Goal: Task Accomplishment & Management: Complete application form

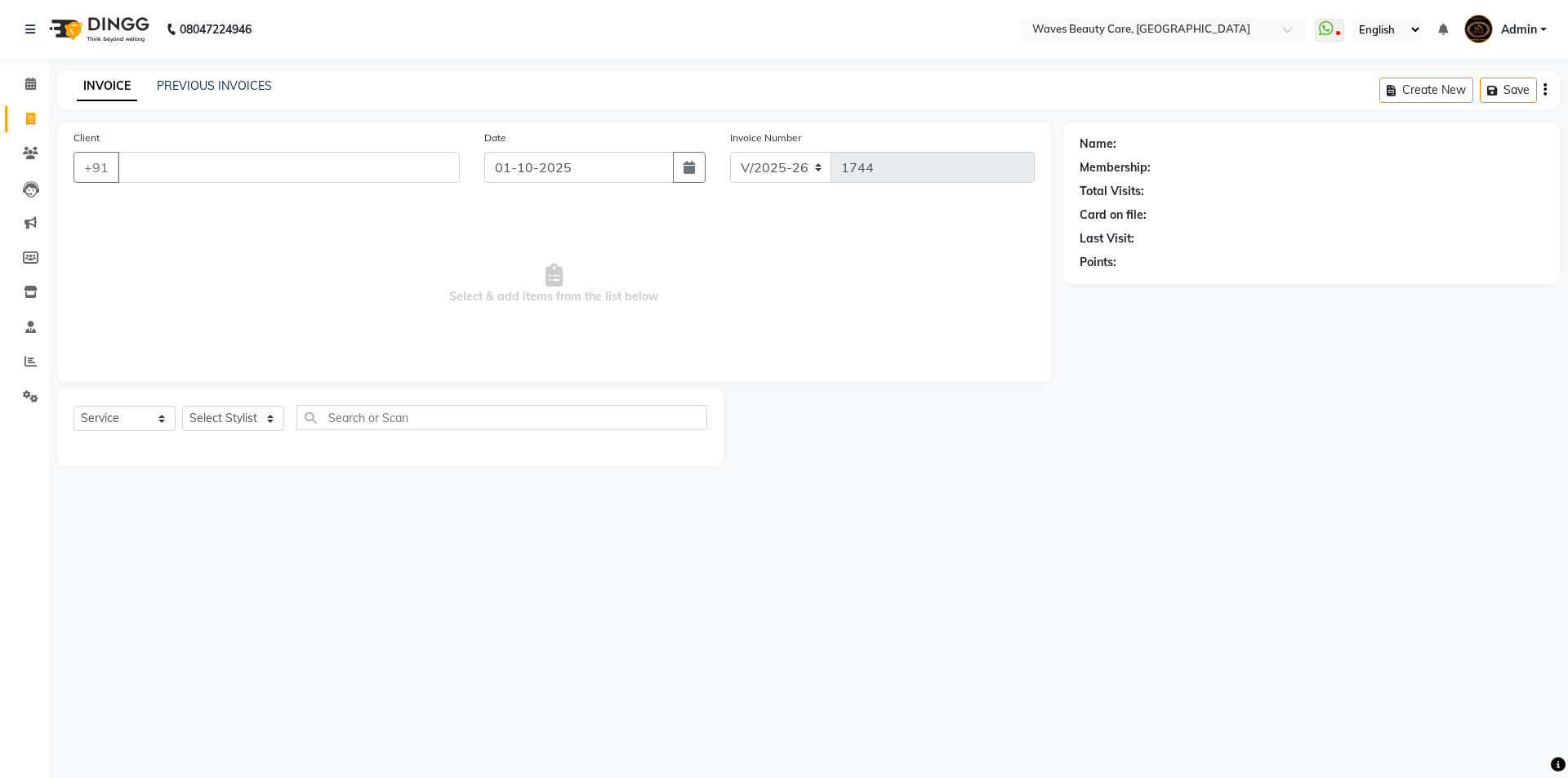
select select "5946"
select select "service"
click at [141, 161] on input "Client" at bounding box center [288, 167] width 342 height 31
click at [190, 210] on span "ALLIRANI" at bounding box center [166, 204] width 59 height 16
type input "777777777"
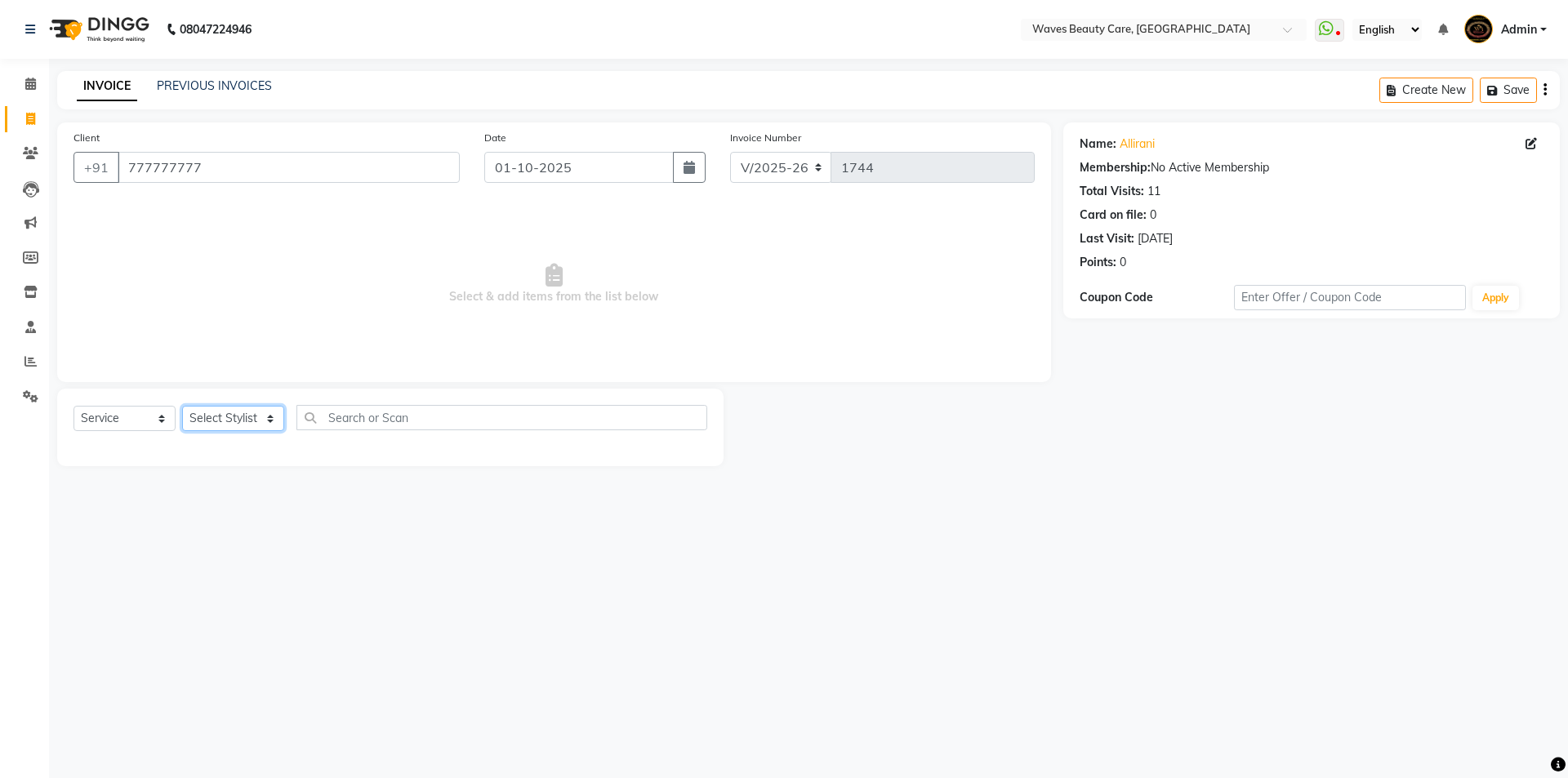
click at [267, 424] on select "Select Stylist ANJU DIVYA Yoganandhi [PERSON_NAME]" at bounding box center [233, 418] width 102 height 25
select select "66638"
click at [182, 406] on select "Select Stylist ANJU DIVYA Yoganandhi [PERSON_NAME]" at bounding box center [233, 418] width 102 height 25
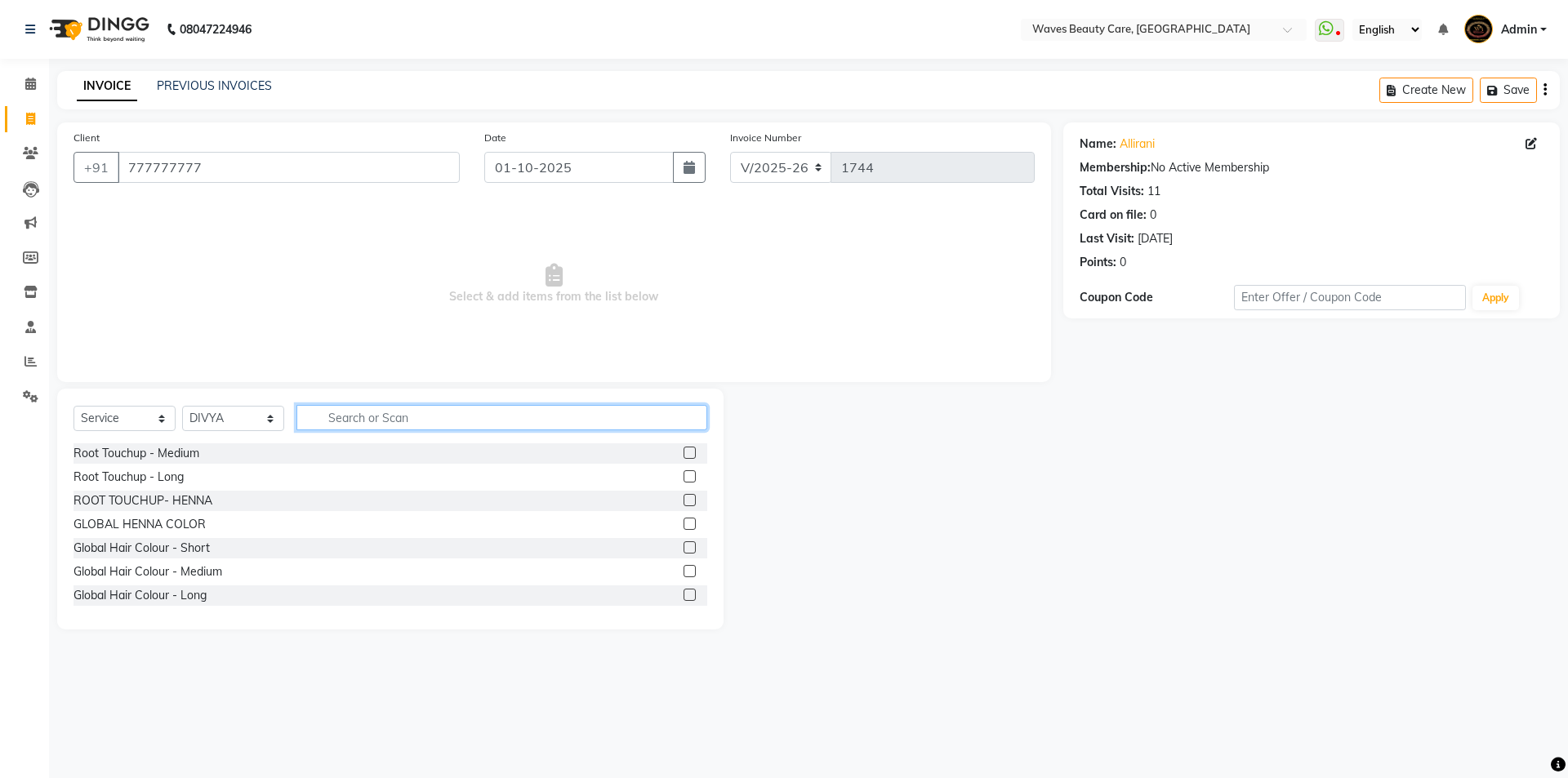
click at [347, 424] on input "text" at bounding box center [502, 417] width 410 height 25
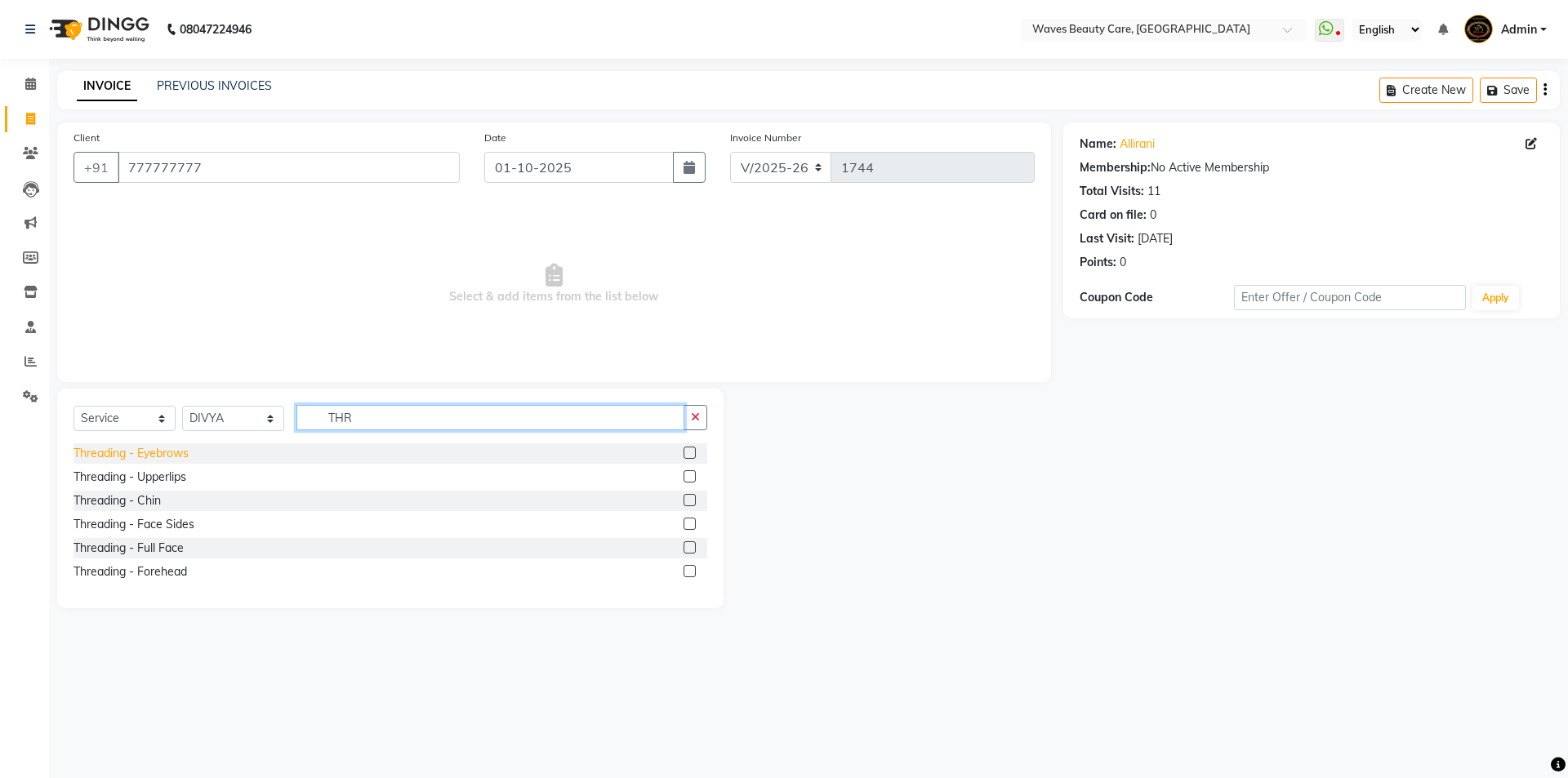
type input "THR"
click at [131, 449] on div "Threading - Eyebrows" at bounding box center [131, 453] width 116 height 17
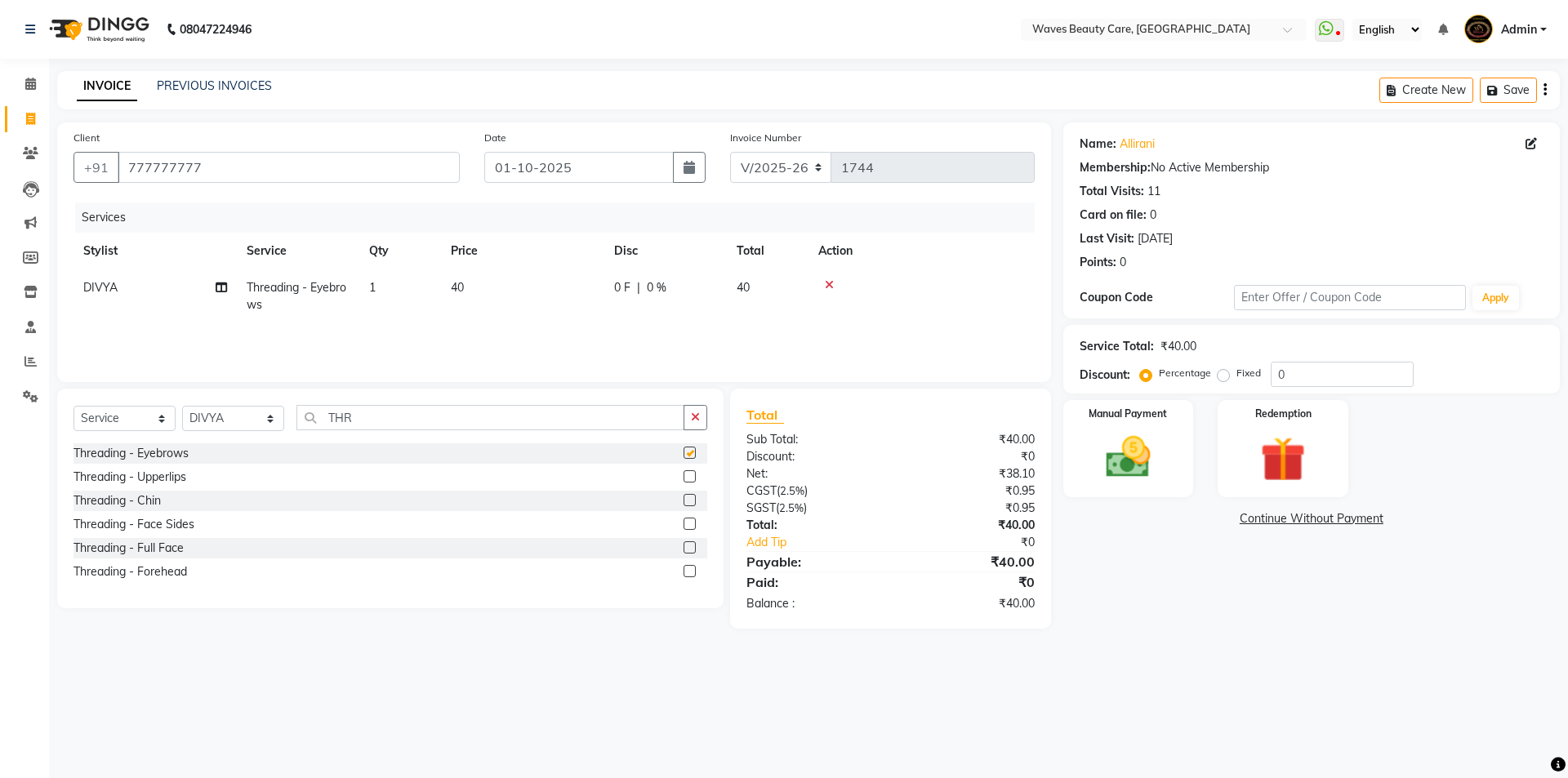
checkbox input "false"
click at [1117, 463] on img at bounding box center [1128, 457] width 76 height 54
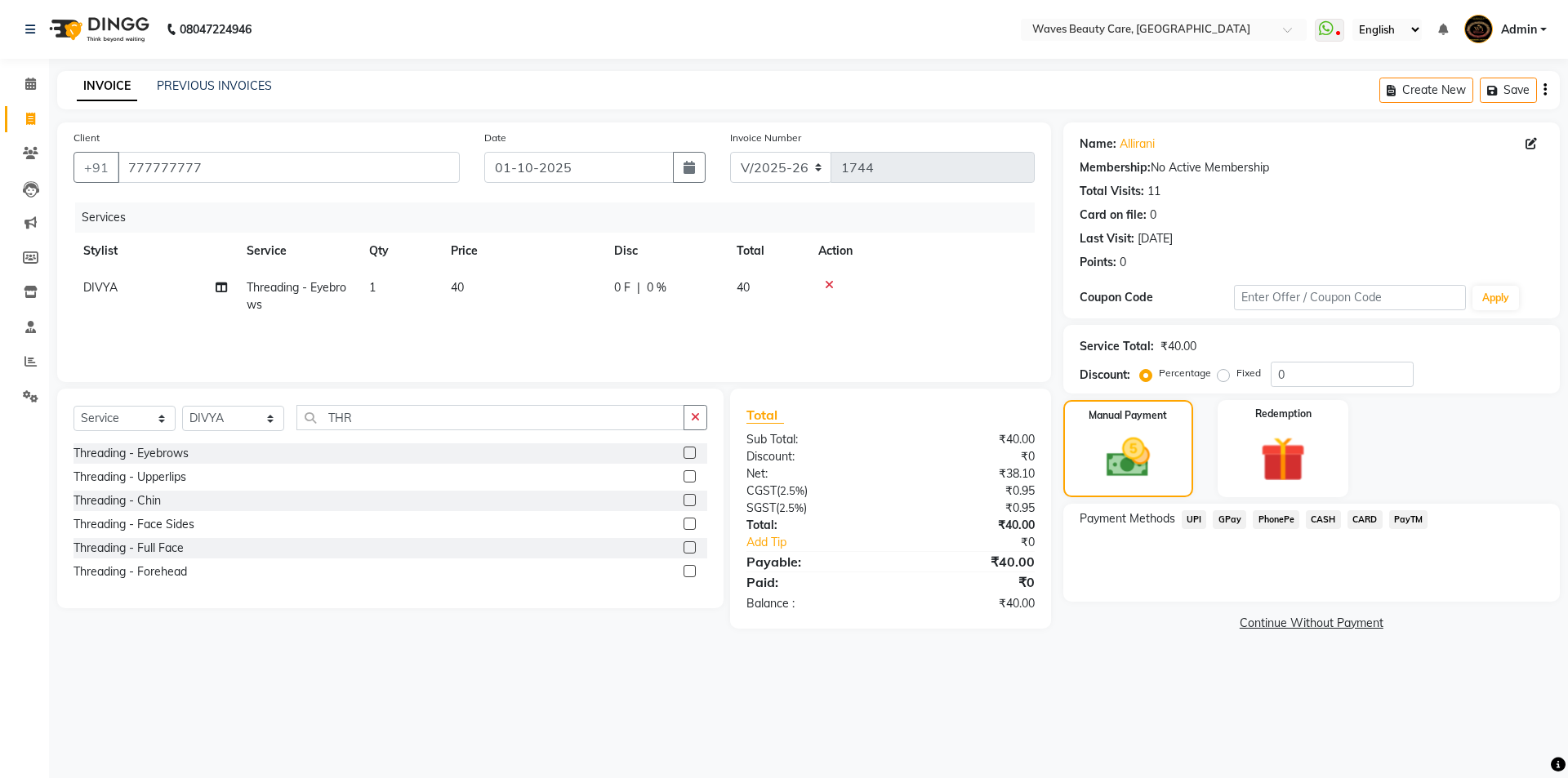
click at [1325, 522] on span "CASH" at bounding box center [1322, 520] width 35 height 19
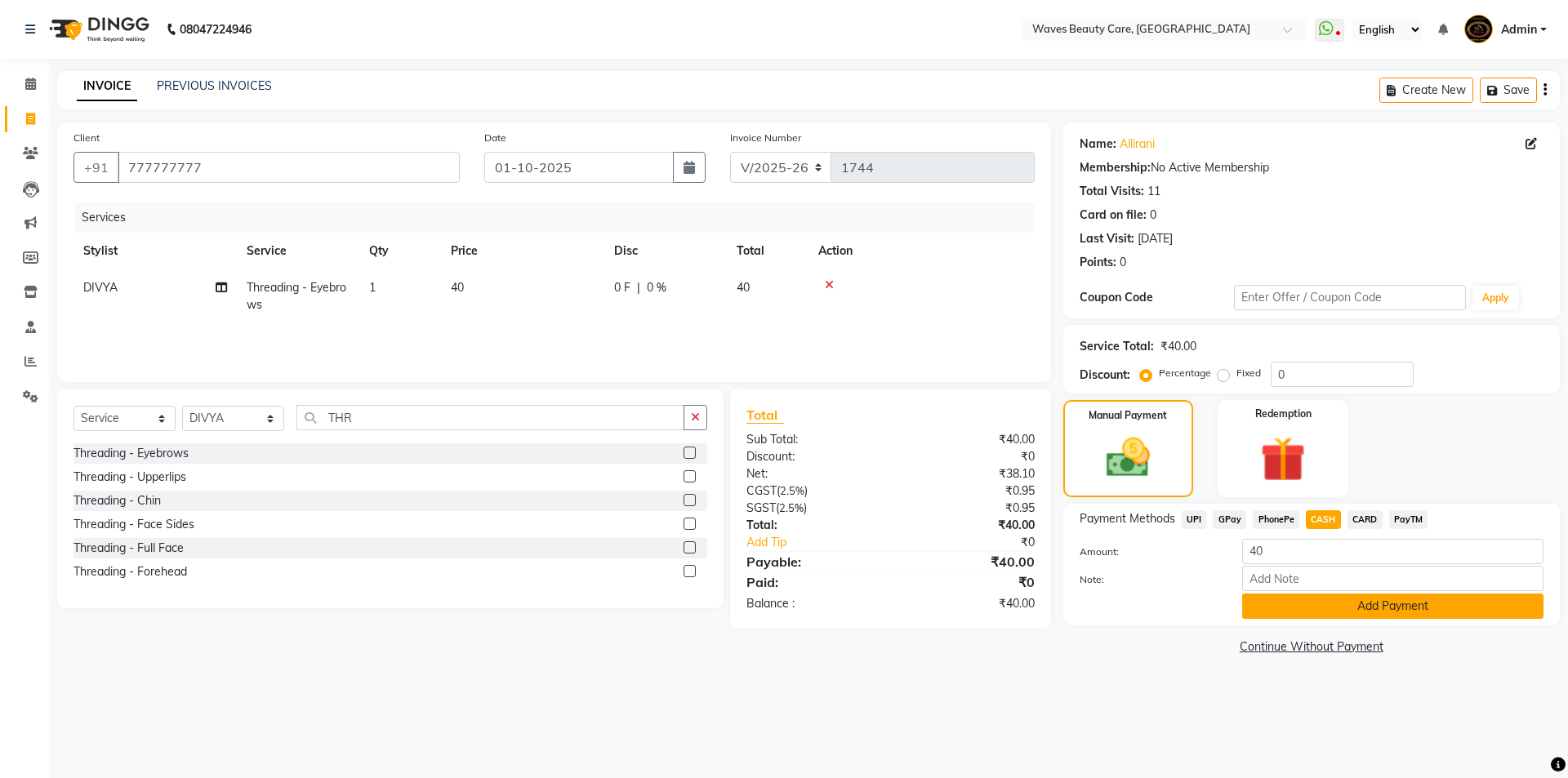
click at [1370, 601] on button "Add Payment" at bounding box center [1392, 606] width 301 height 25
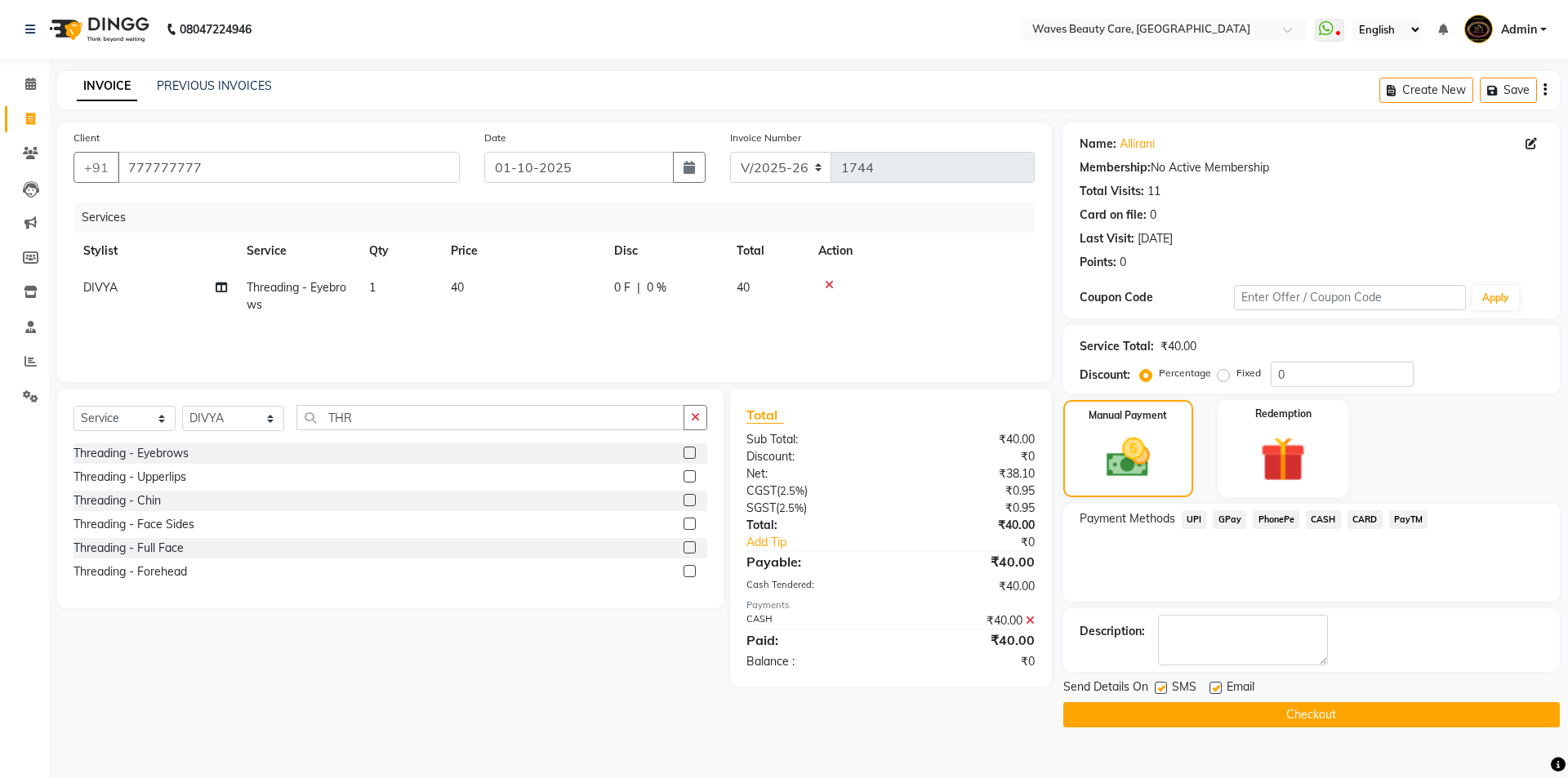
click at [1350, 719] on button "Checkout" at bounding box center [1311, 714] width 497 height 25
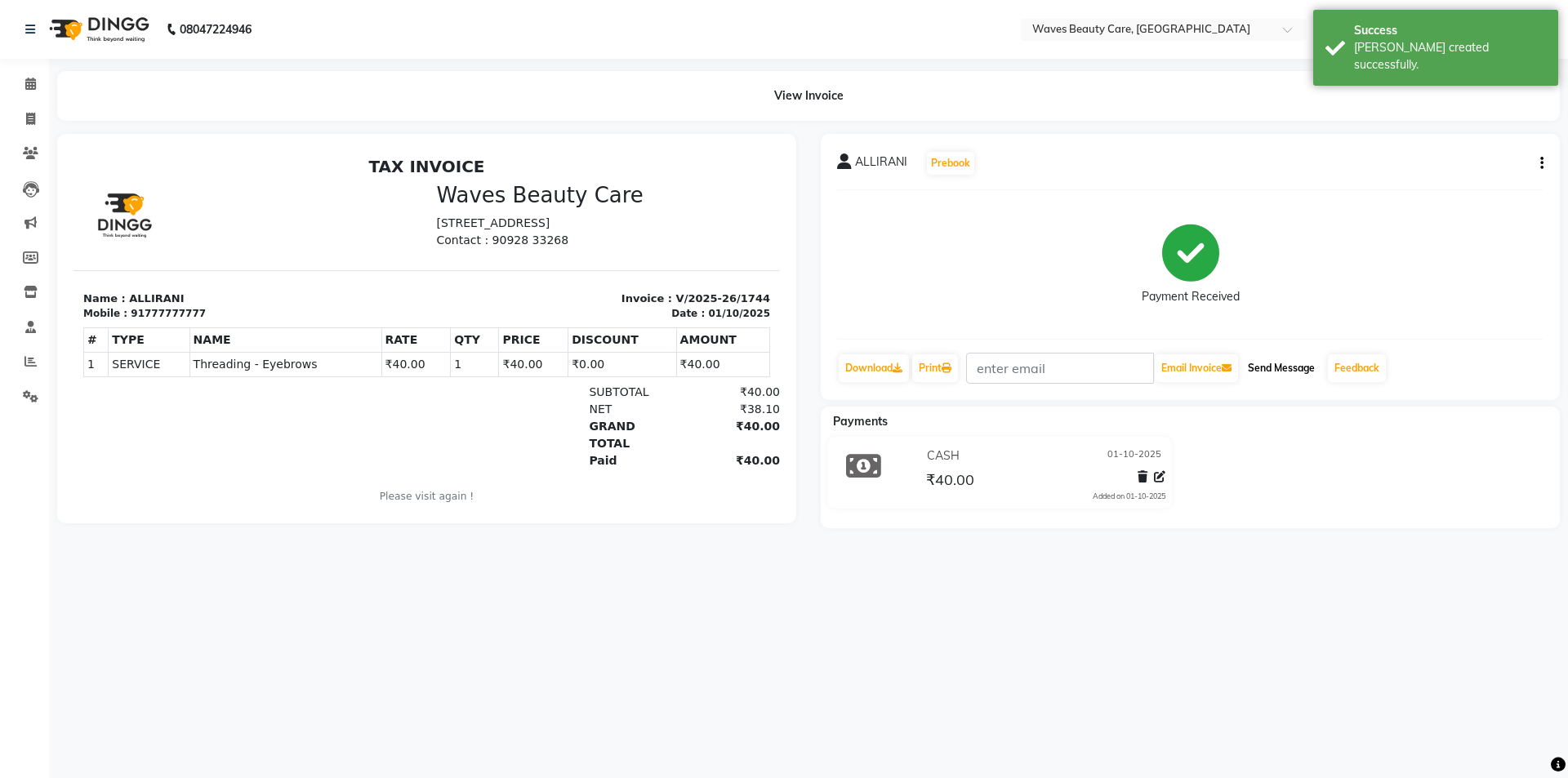
click at [1267, 368] on button "Send Message" at bounding box center [1281, 368] width 80 height 28
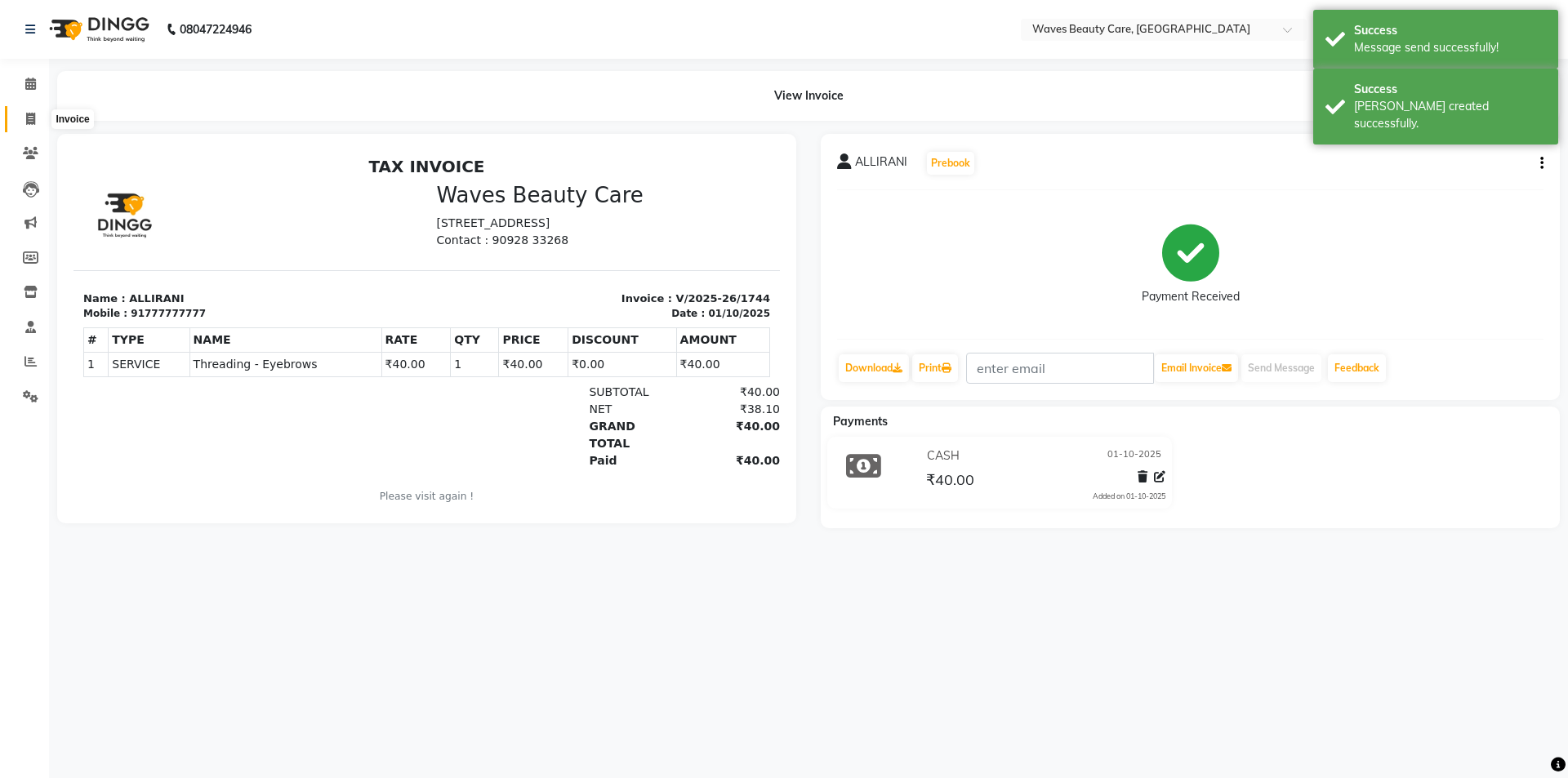
click at [31, 115] on icon at bounding box center [30, 119] width 9 height 12
select select "service"
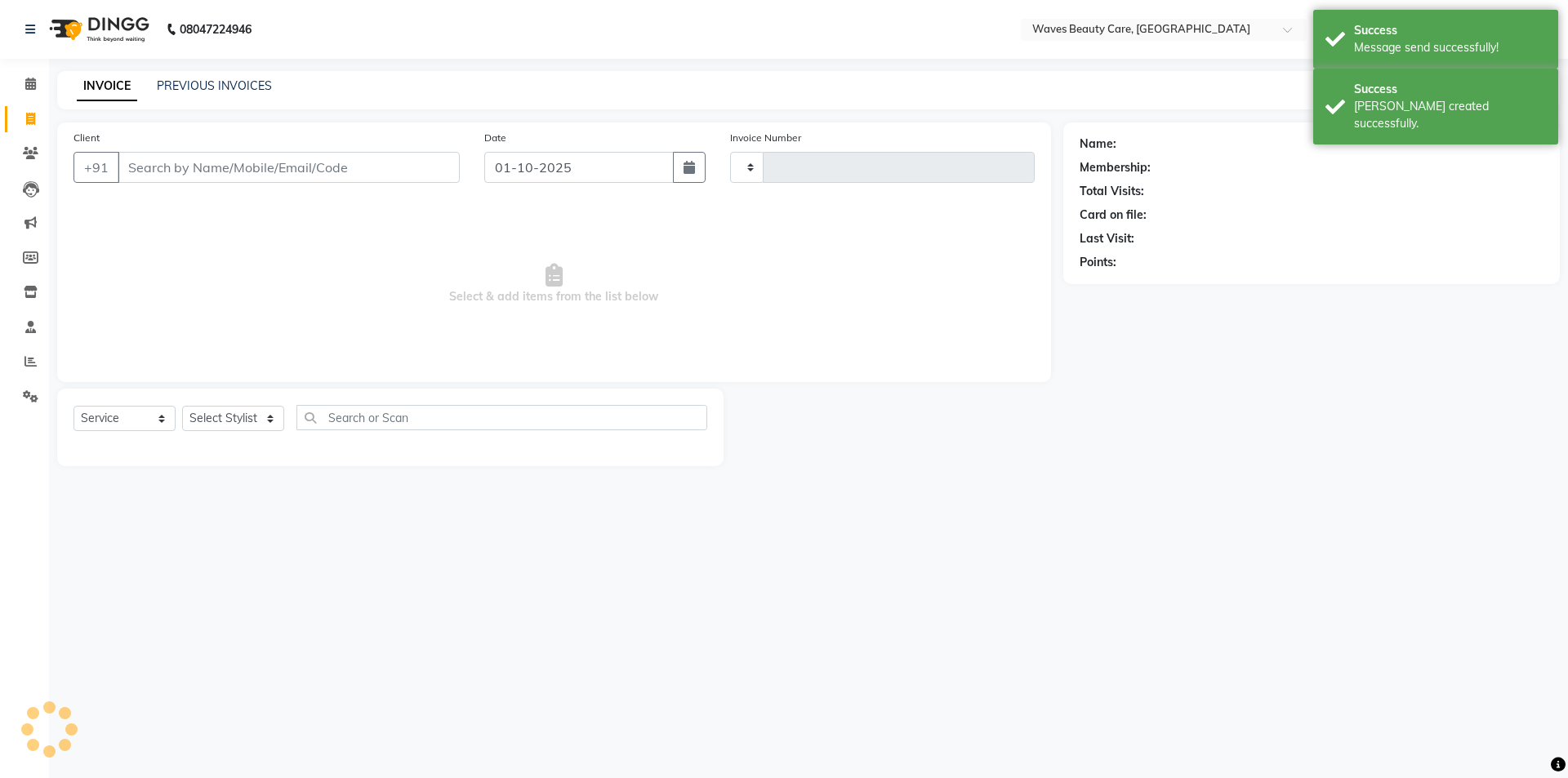
type input "1745"
select select "5946"
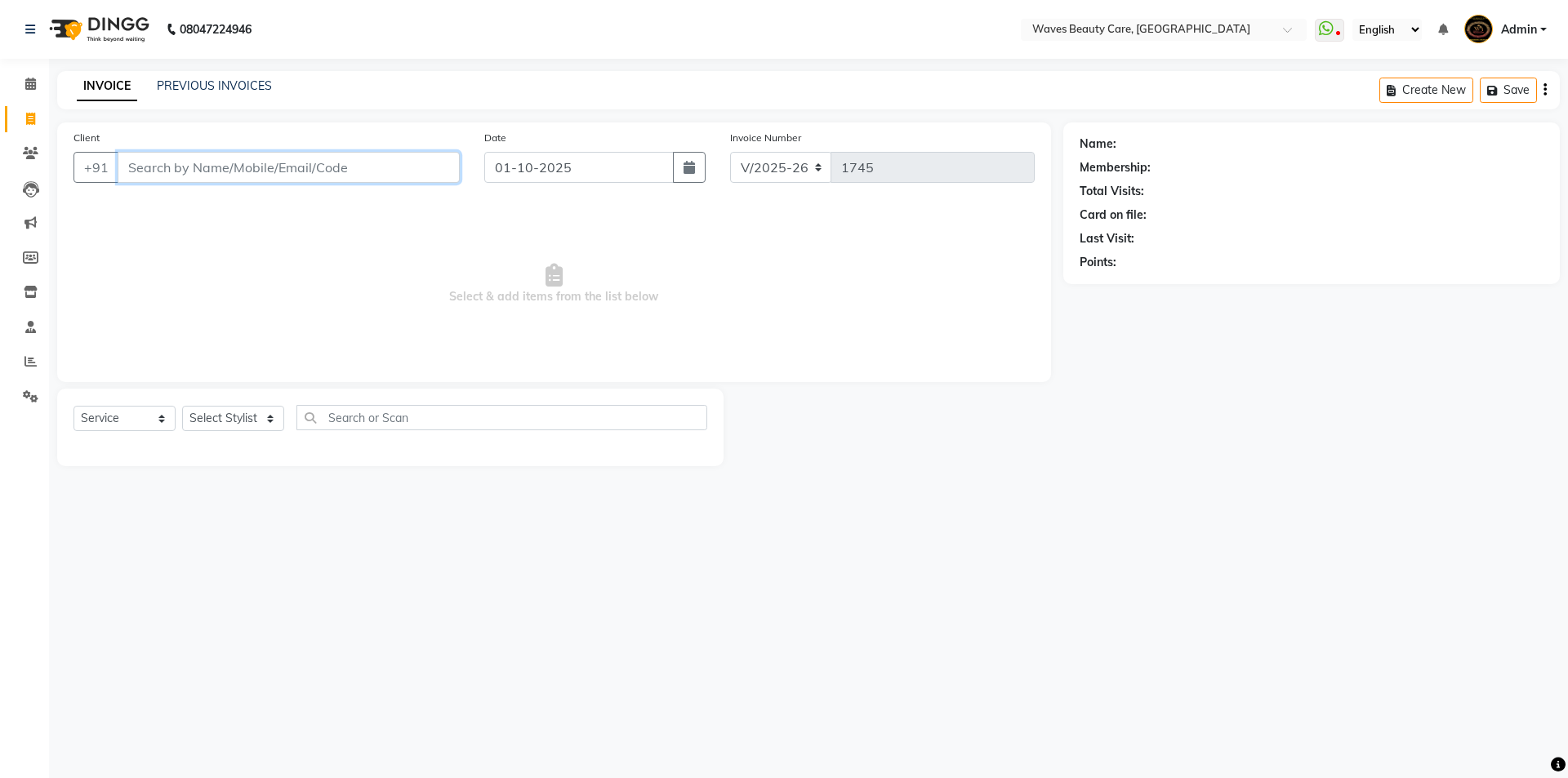
click at [175, 172] on input "Client" at bounding box center [288, 167] width 342 height 31
drag, startPoint x: 197, startPoint y: 203, endPoint x: 178, endPoint y: 195, distance: 20.6
click at [196, 202] on button "VAASUGI 9884513 781" at bounding box center [210, 205] width 186 height 26
type input "9884513781"
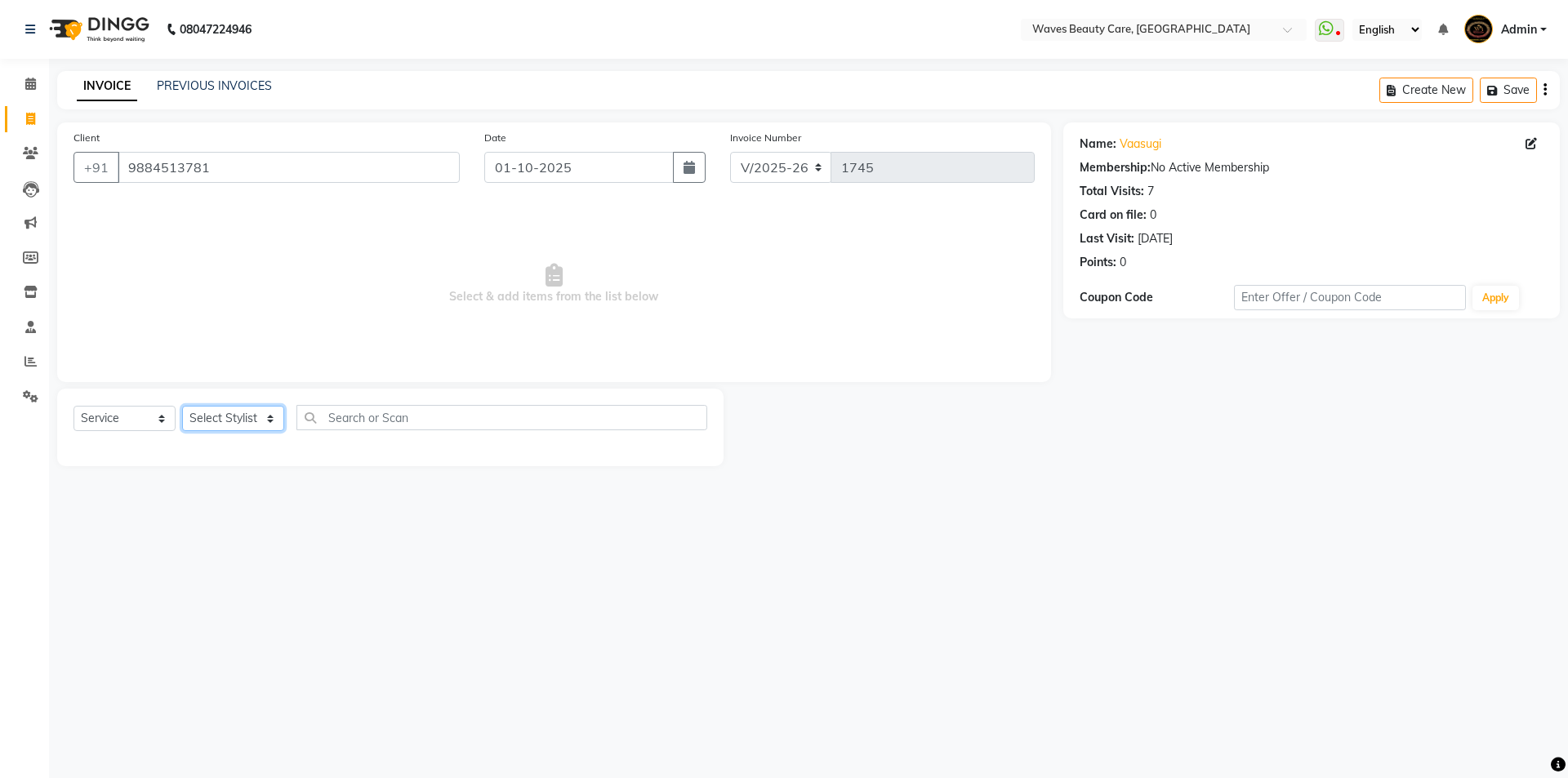
click at [226, 425] on select "Select Stylist ANJU DIVYA Yoganandhi [PERSON_NAME]" at bounding box center [233, 418] width 102 height 25
select select "66638"
click at [182, 406] on select "Select Stylist ANJU DIVYA Yoganandhi [PERSON_NAME]" at bounding box center [233, 418] width 102 height 25
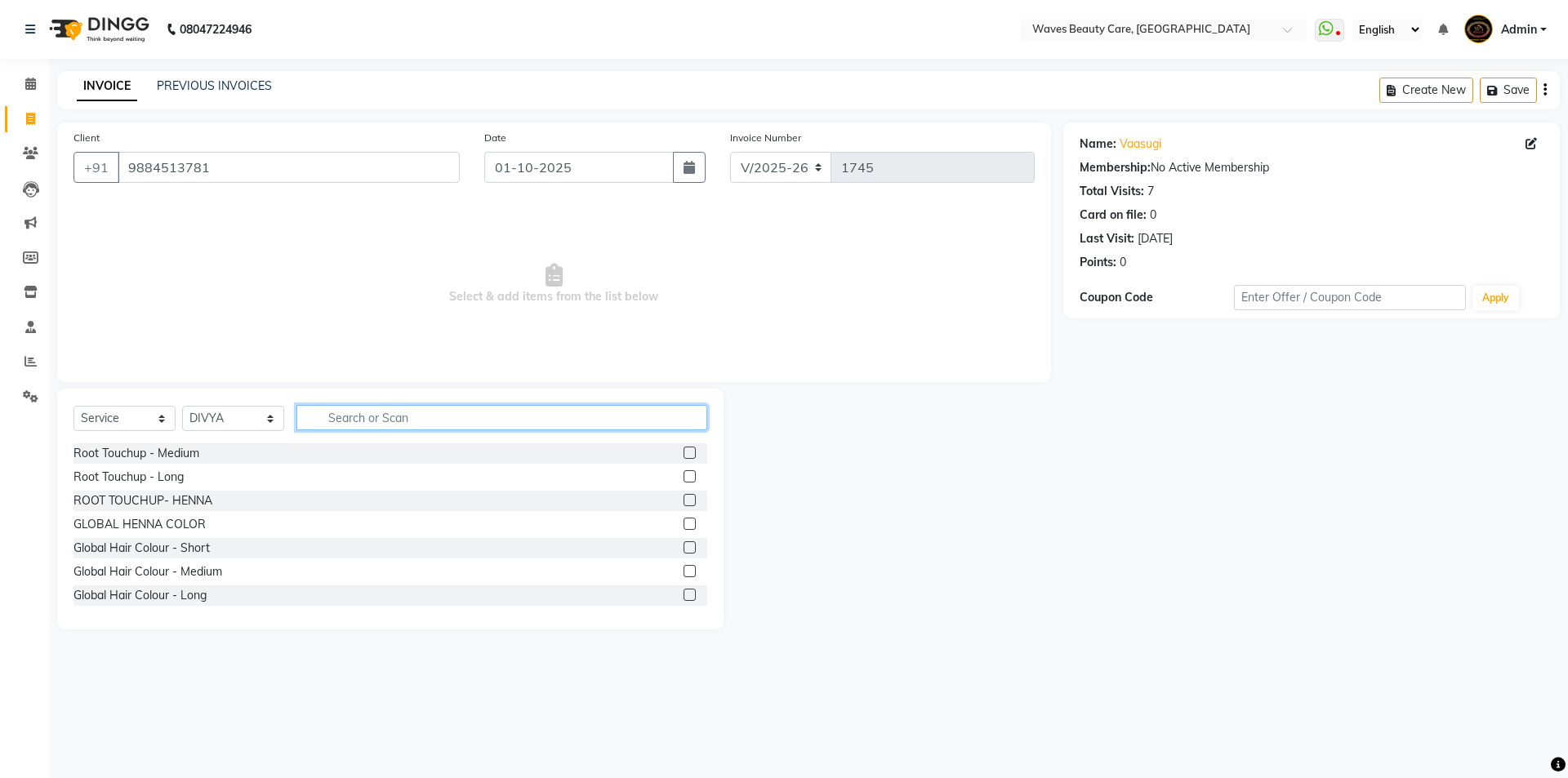
drag, startPoint x: 327, startPoint y: 420, endPoint x: 344, endPoint y: 421, distance: 17.0
click at [328, 420] on input "text" at bounding box center [502, 417] width 410 height 25
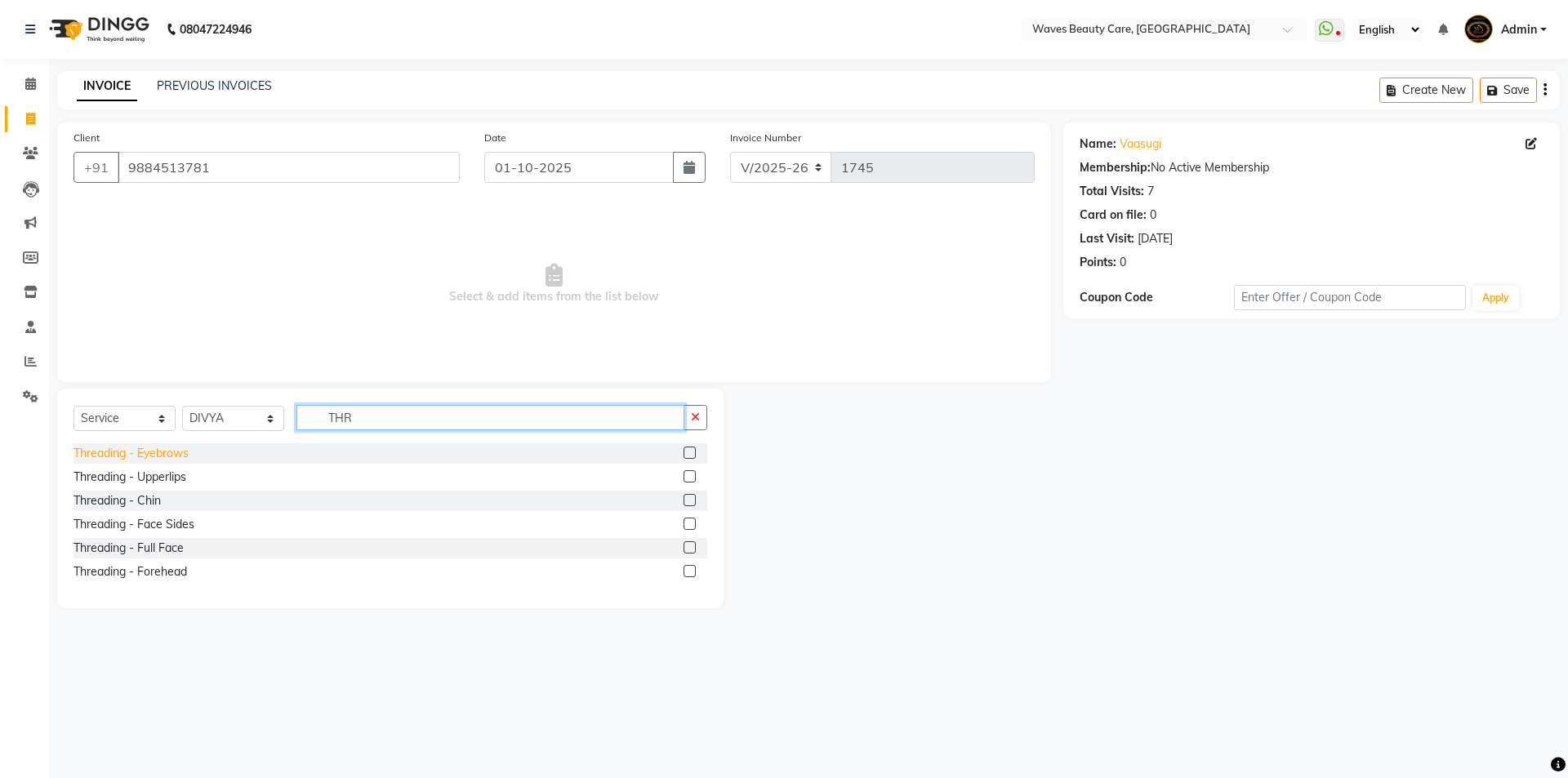
type input "THR"
click at [155, 452] on div "Threading - Eyebrows" at bounding box center [131, 453] width 116 height 17
checkbox input "false"
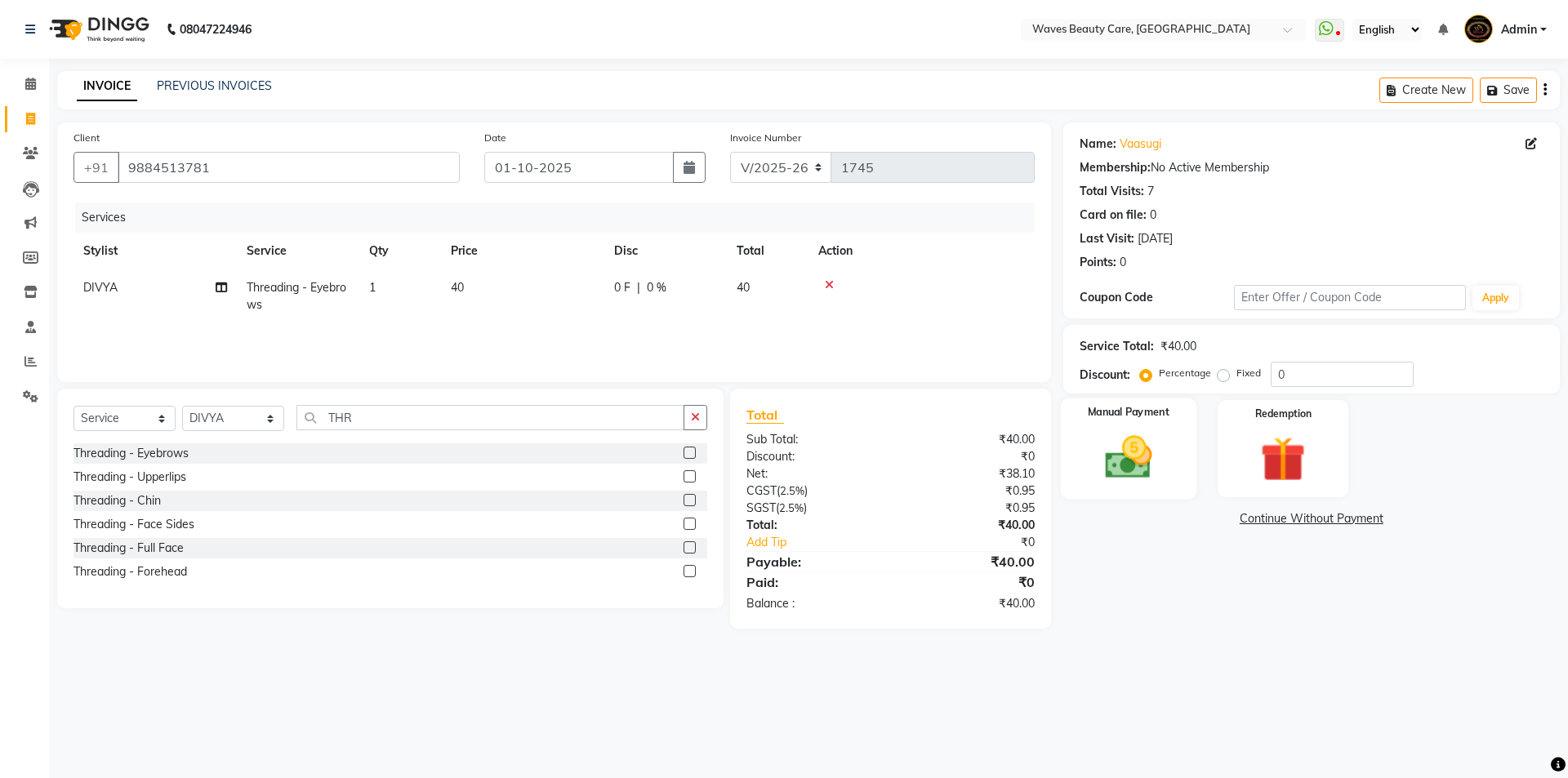
click at [1128, 469] on img at bounding box center [1128, 457] width 76 height 54
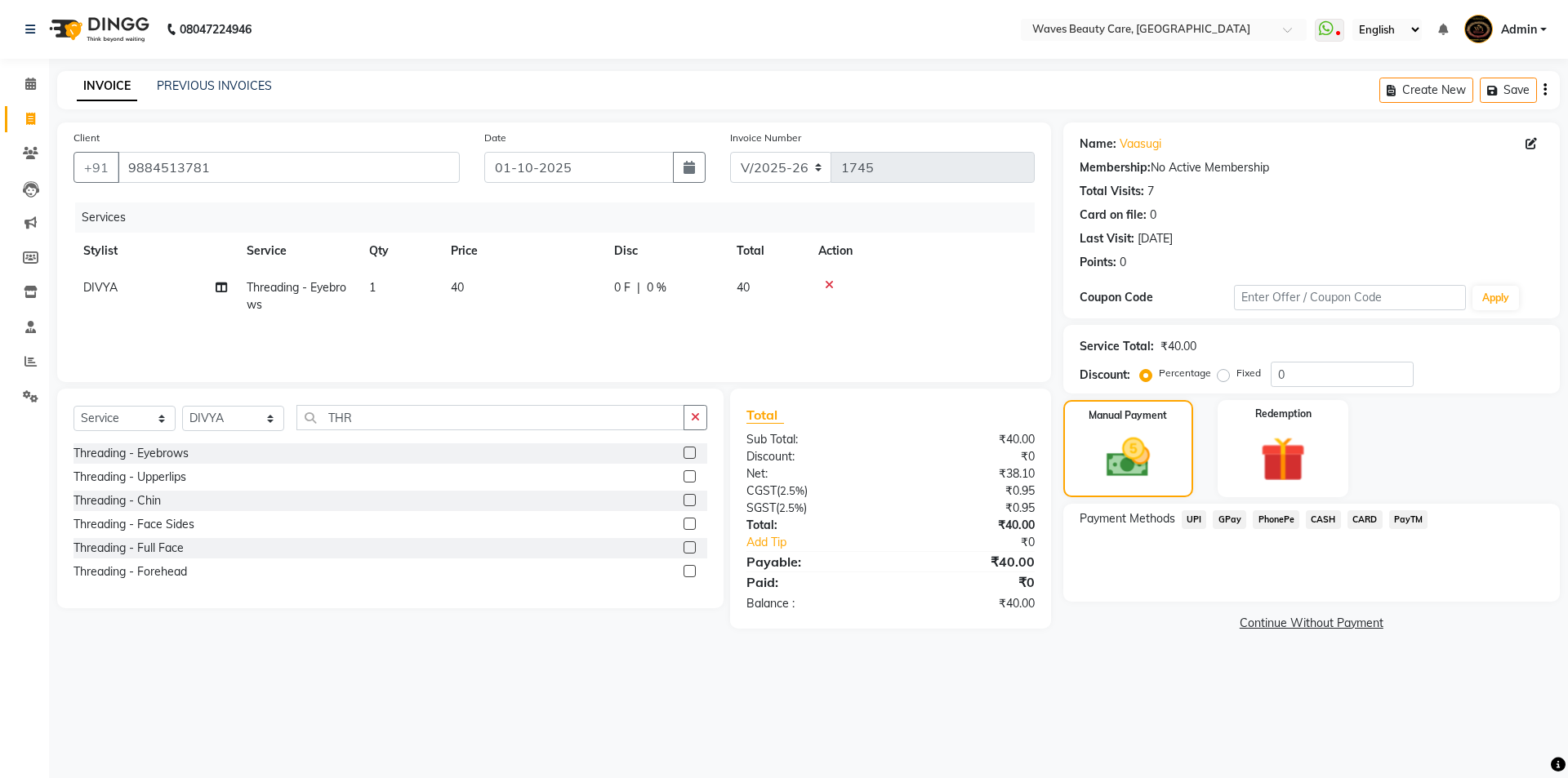
click at [1313, 520] on span "CASH" at bounding box center [1322, 520] width 35 height 19
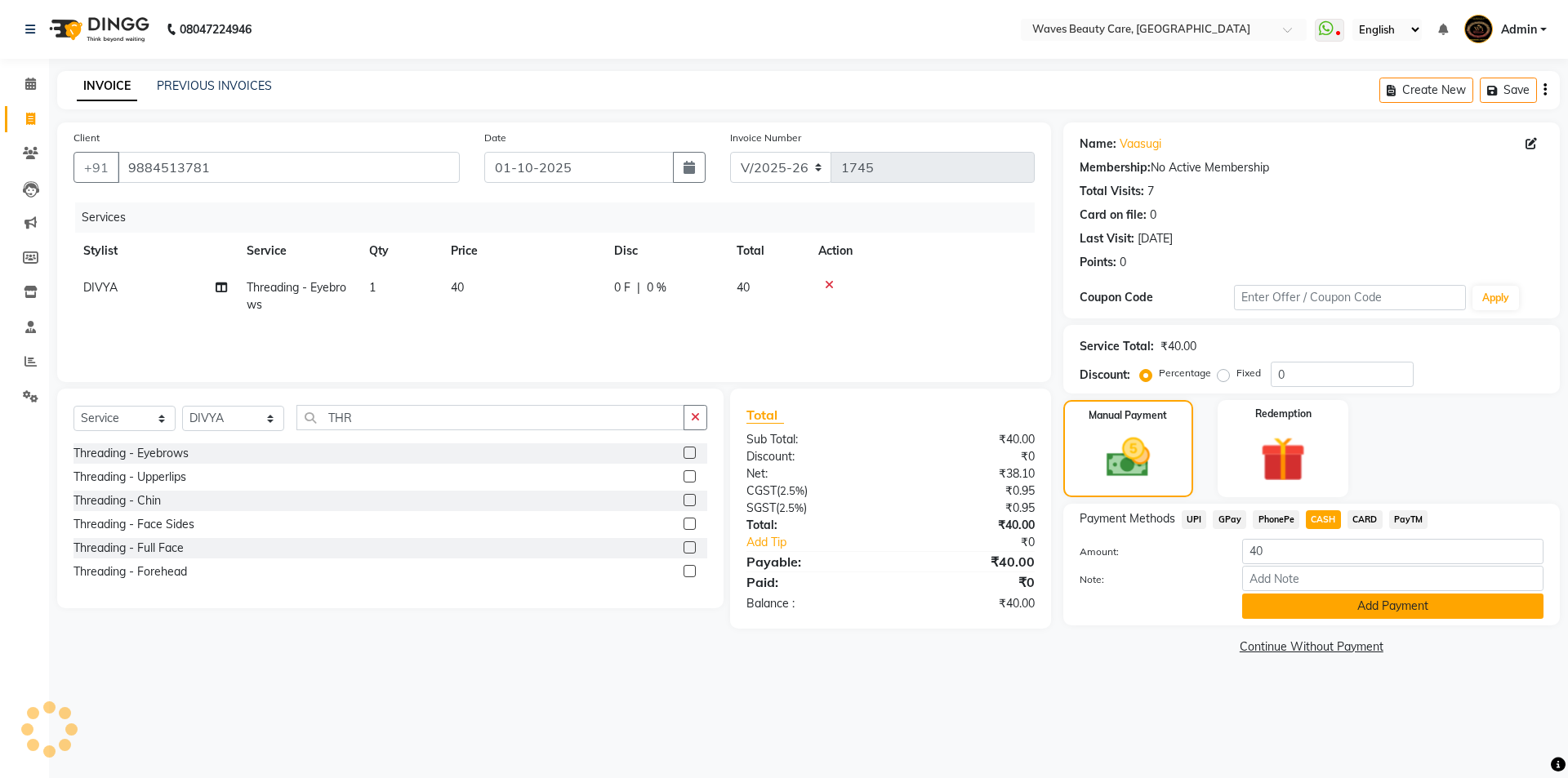
click at [1299, 612] on button "Add Payment" at bounding box center [1392, 606] width 301 height 25
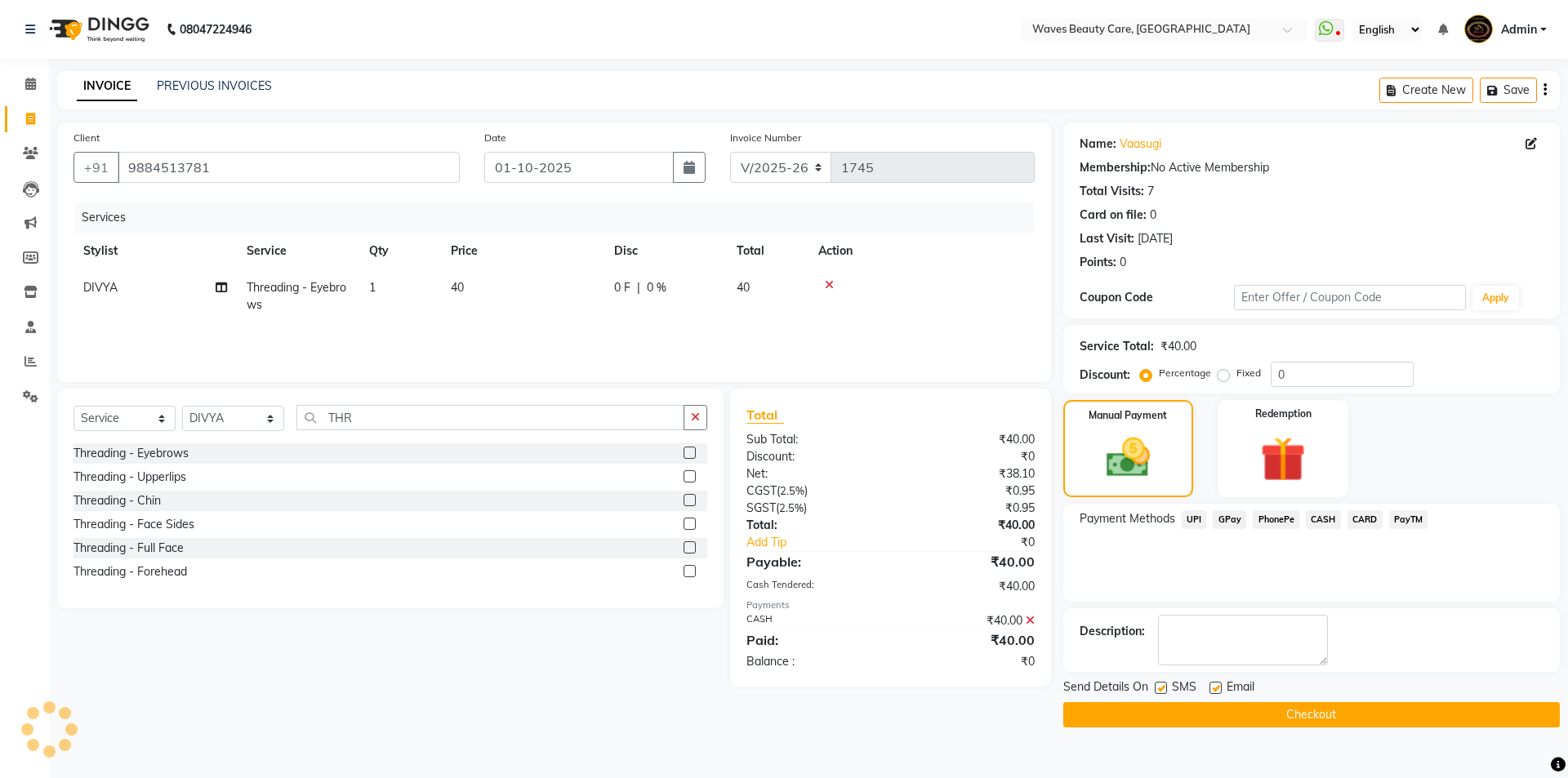
click at [1291, 715] on button "Checkout" at bounding box center [1311, 714] width 497 height 25
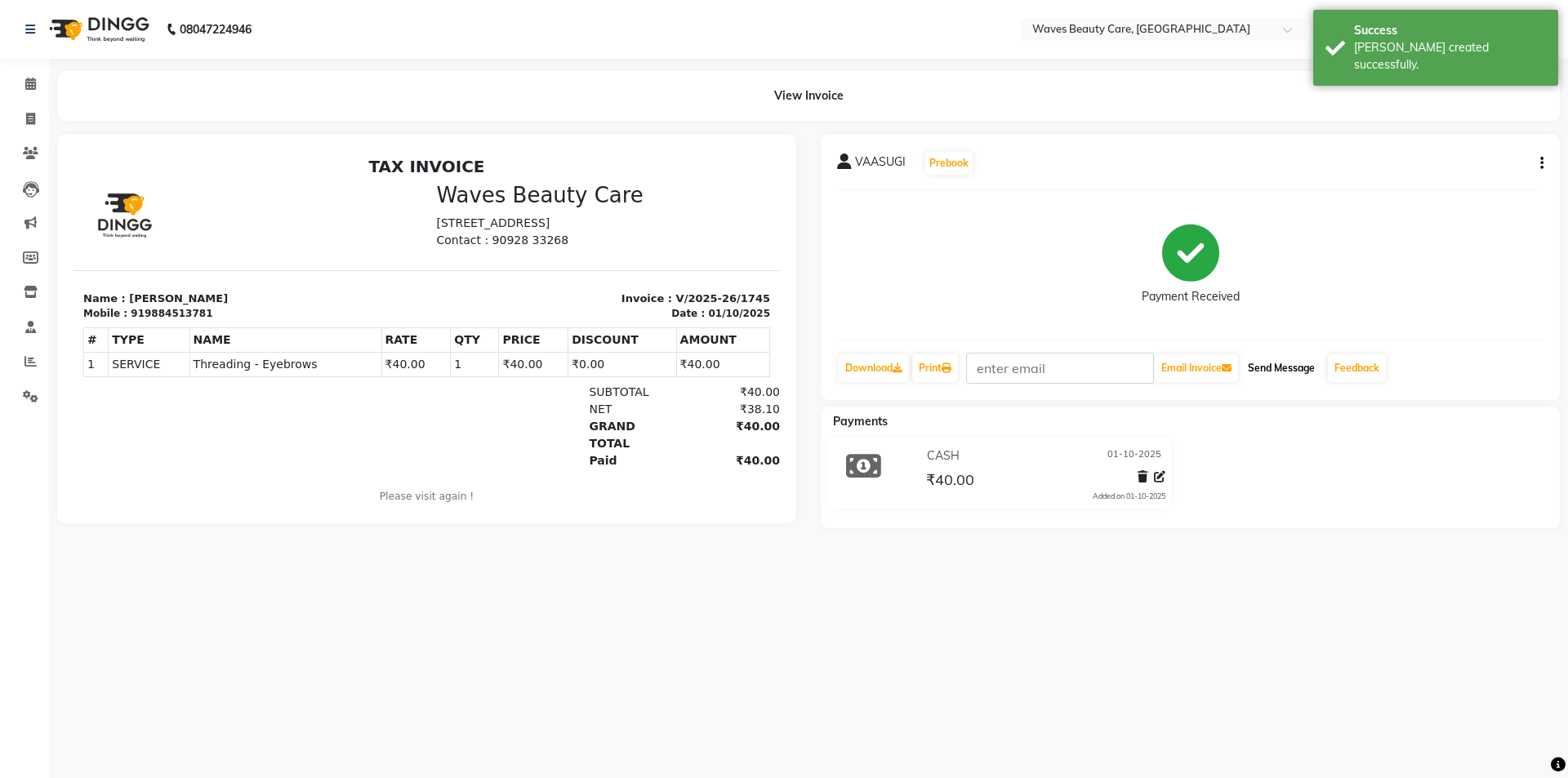
click at [1291, 364] on button "Send Message" at bounding box center [1281, 368] width 80 height 28
